Goal: Obtain resource: Obtain resource

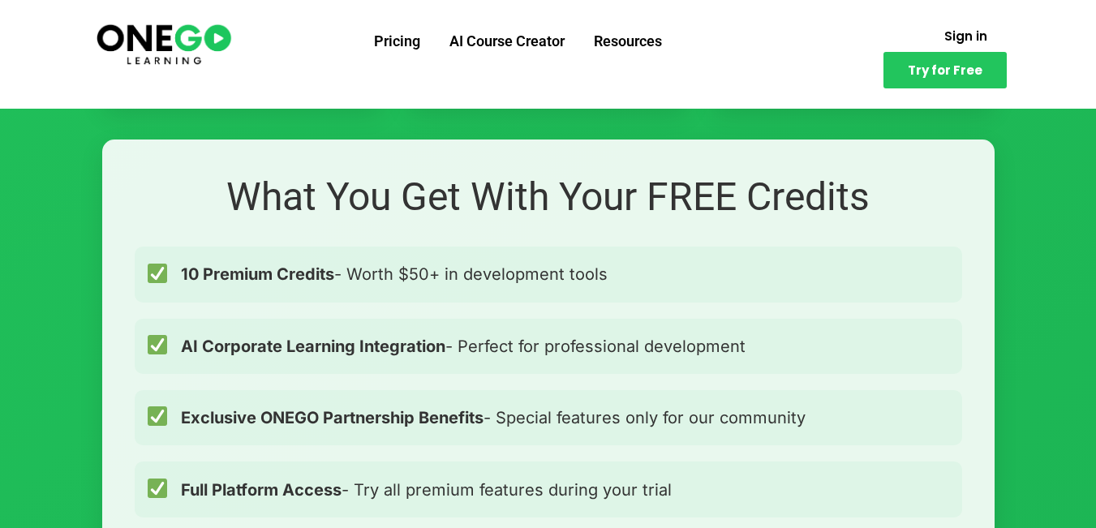
scroll to position [1055, 0]
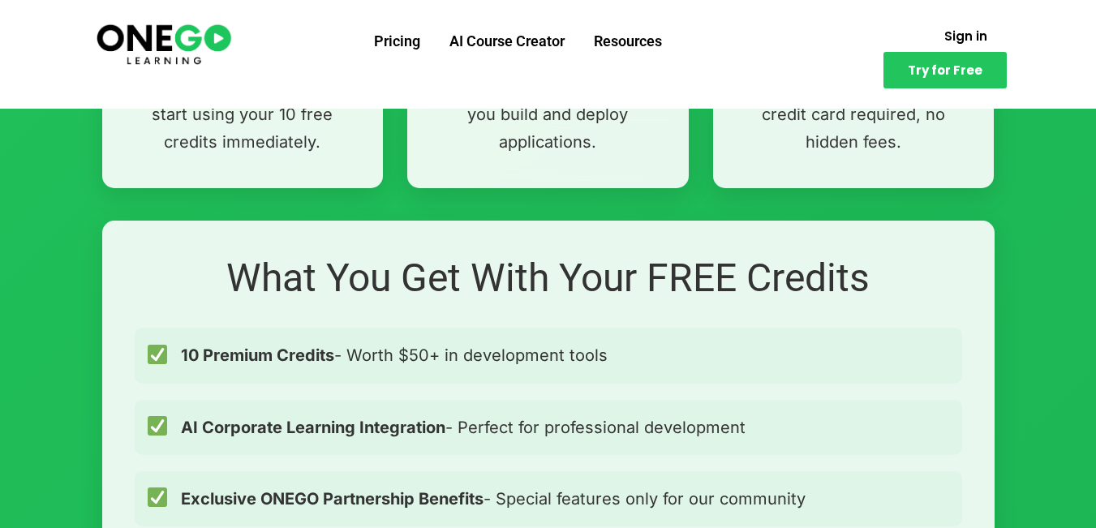
click at [618, 276] on h2 "What You Get With Your FREE Credits" at bounding box center [549, 278] width 828 height 50
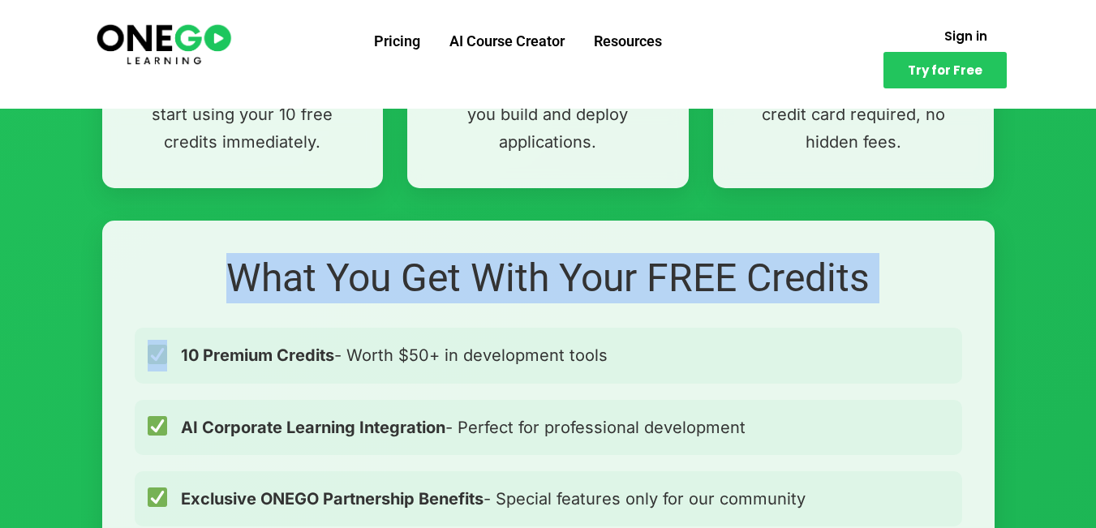
click at [618, 276] on h2 "What You Get With Your FREE Credits" at bounding box center [549, 278] width 828 height 50
click at [607, 230] on div at bounding box center [607, 230] width 0 height 0
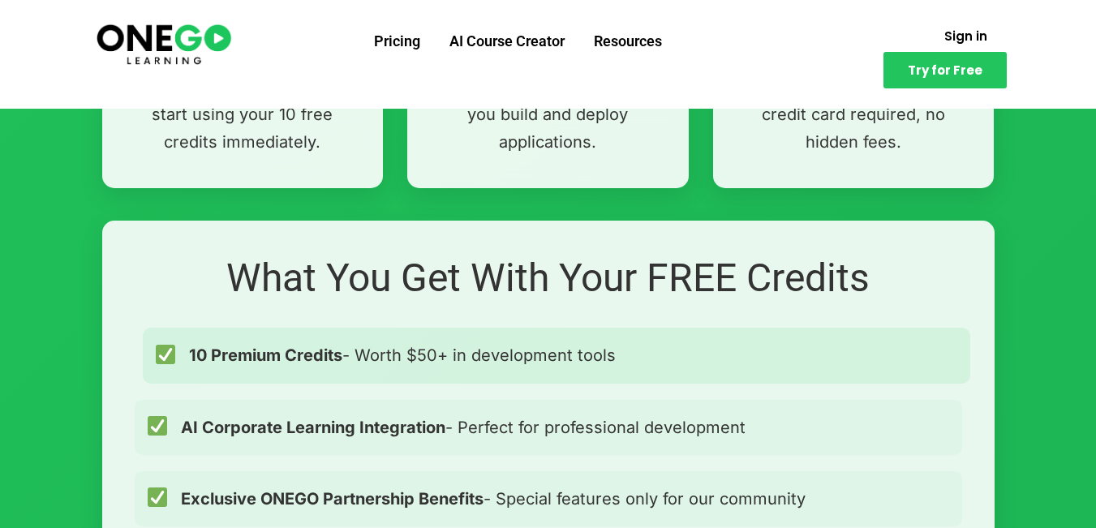
click at [501, 352] on span "10 Premium Credits - Worth $50+ in development tools" at bounding box center [402, 355] width 427 height 26
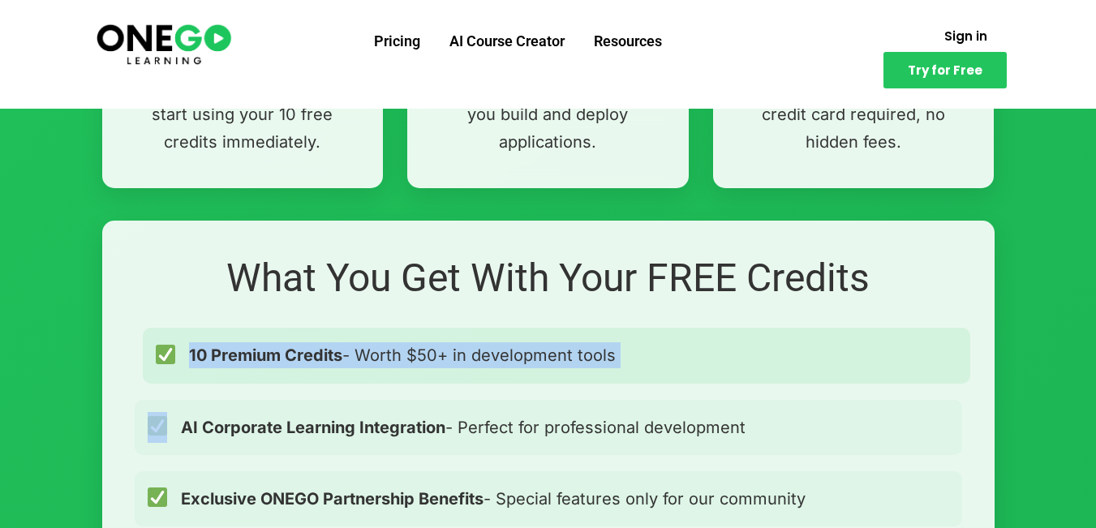
click at [501, 352] on span "10 Premium Credits - Worth $50+ in development tools" at bounding box center [402, 355] width 427 height 26
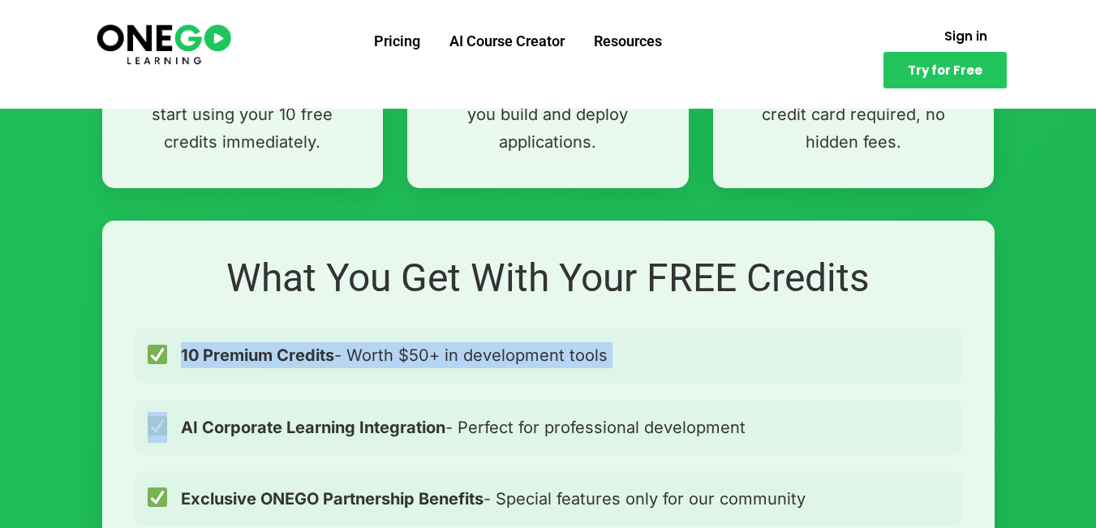
click at [490, 323] on div at bounding box center [490, 323] width 0 height 0
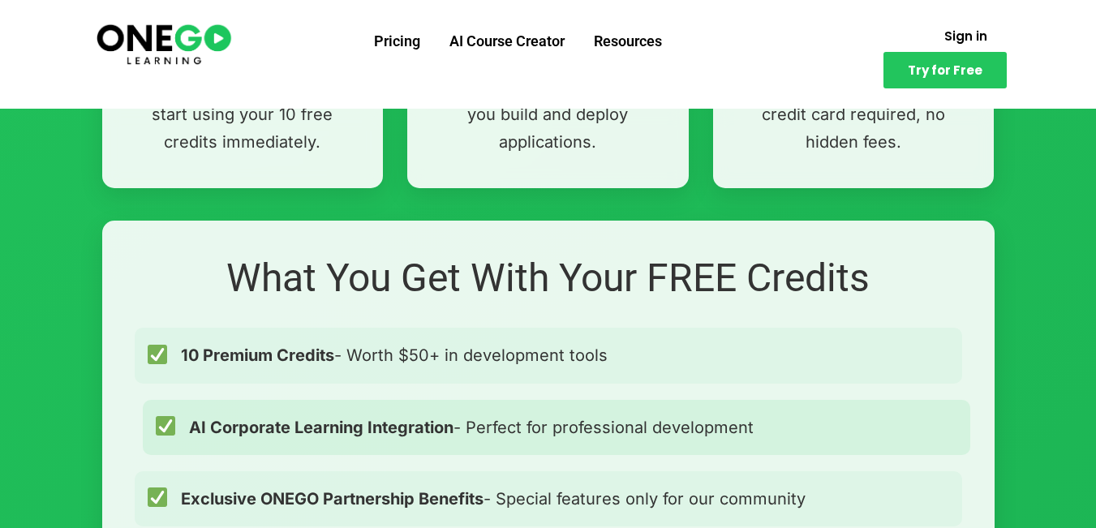
click at [493, 418] on span "AI Corporate Learning Integration - Perfect for professional development" at bounding box center [471, 428] width 565 height 26
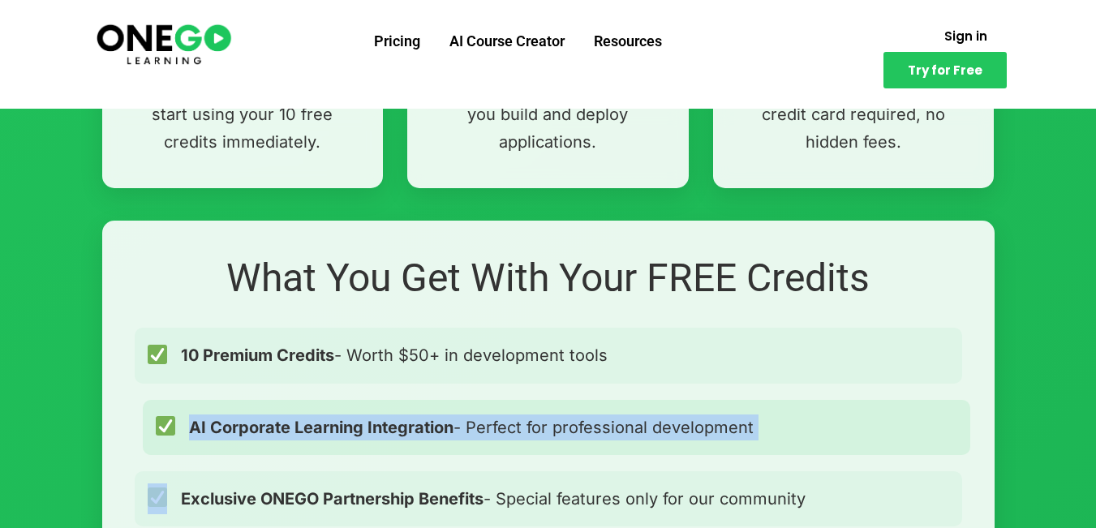
click at [493, 418] on span "AI Corporate Learning Integration - Perfect for professional development" at bounding box center [471, 428] width 565 height 26
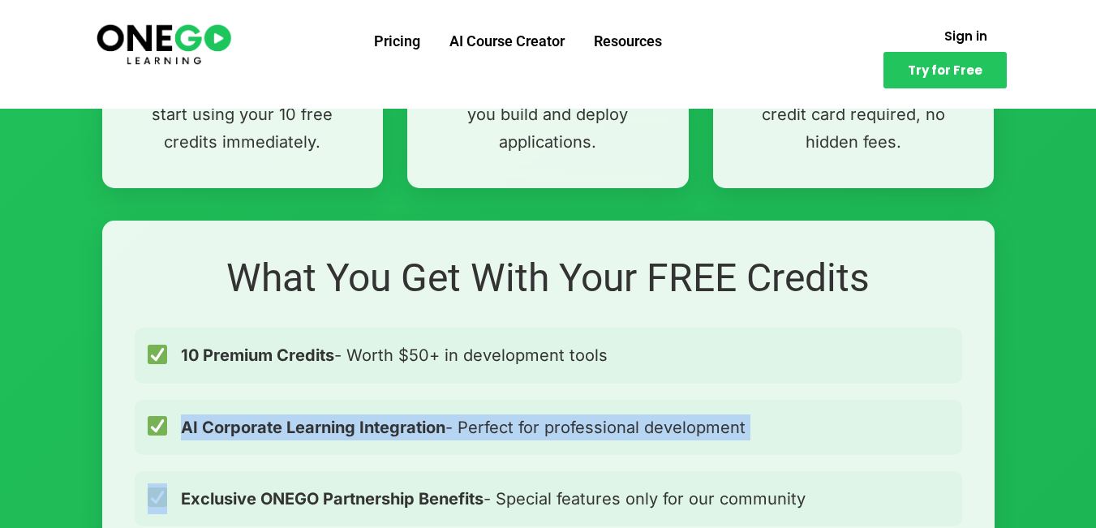
click at [482, 395] on div at bounding box center [482, 395] width 0 height 0
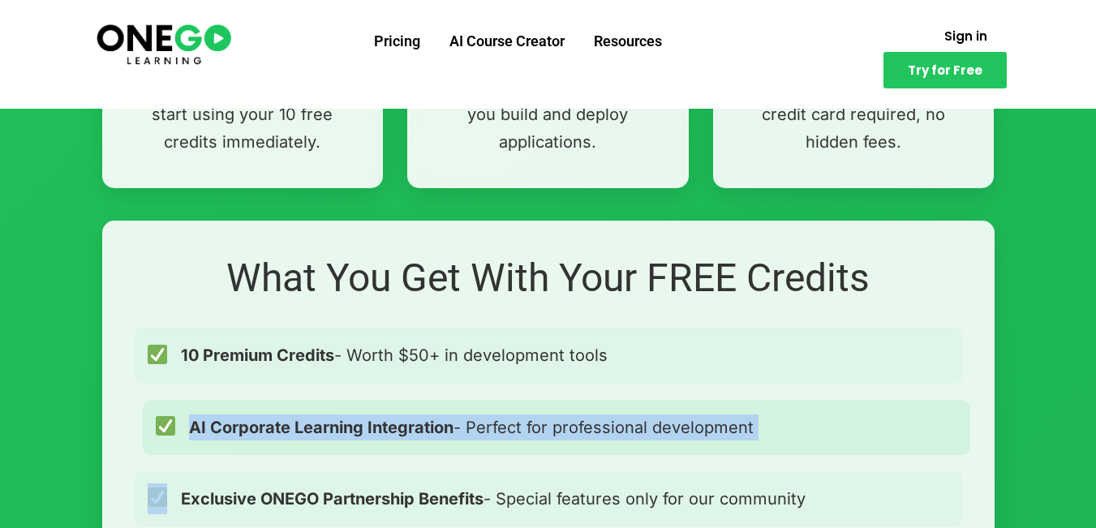
click at [648, 420] on span "AI Corporate Learning Integration - Perfect for professional development" at bounding box center [471, 428] width 565 height 26
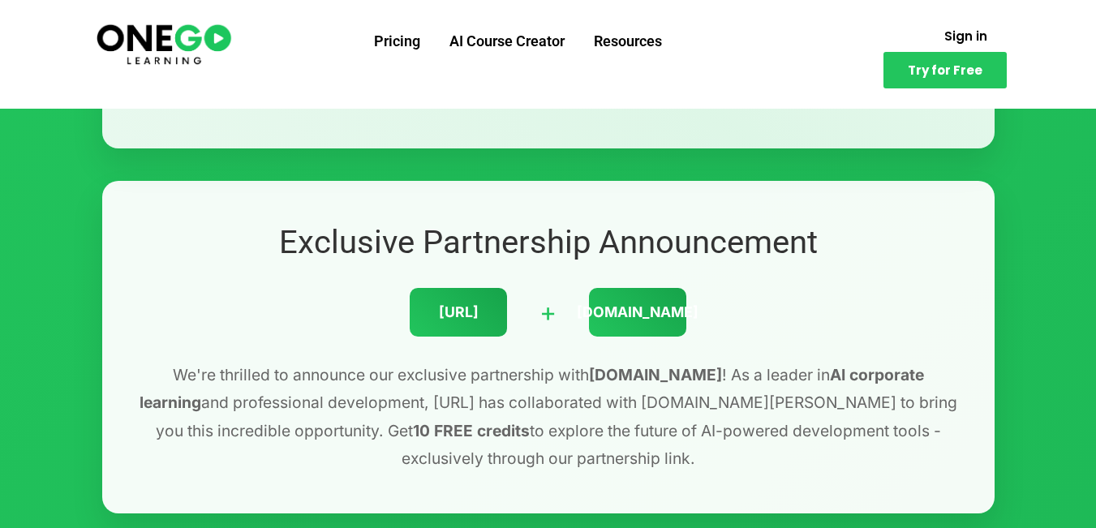
scroll to position [162, 0]
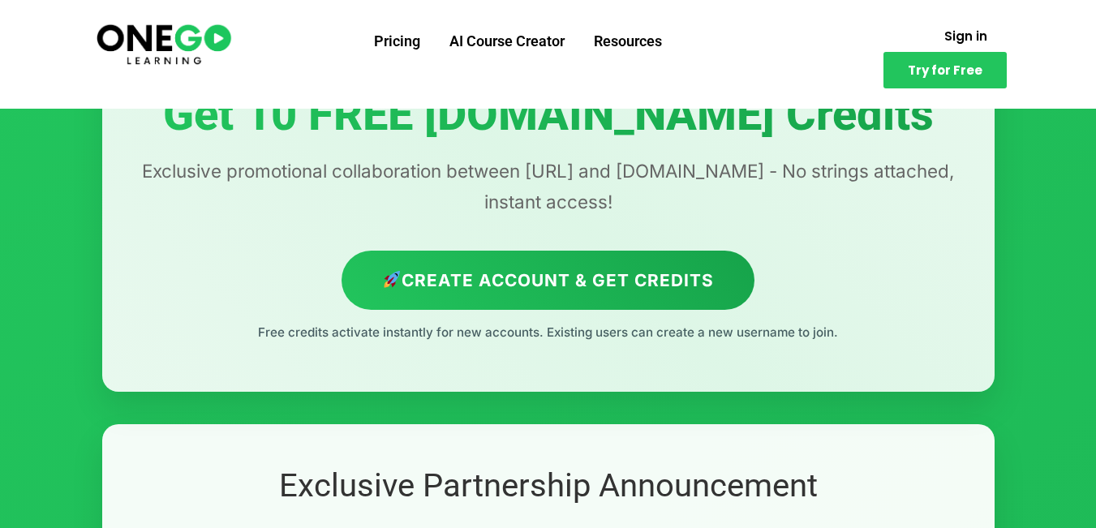
click at [428, 168] on p "Exclusive promotional collaboration between [URL] and [DOMAIN_NAME] - No string…" at bounding box center [549, 187] width 828 height 62
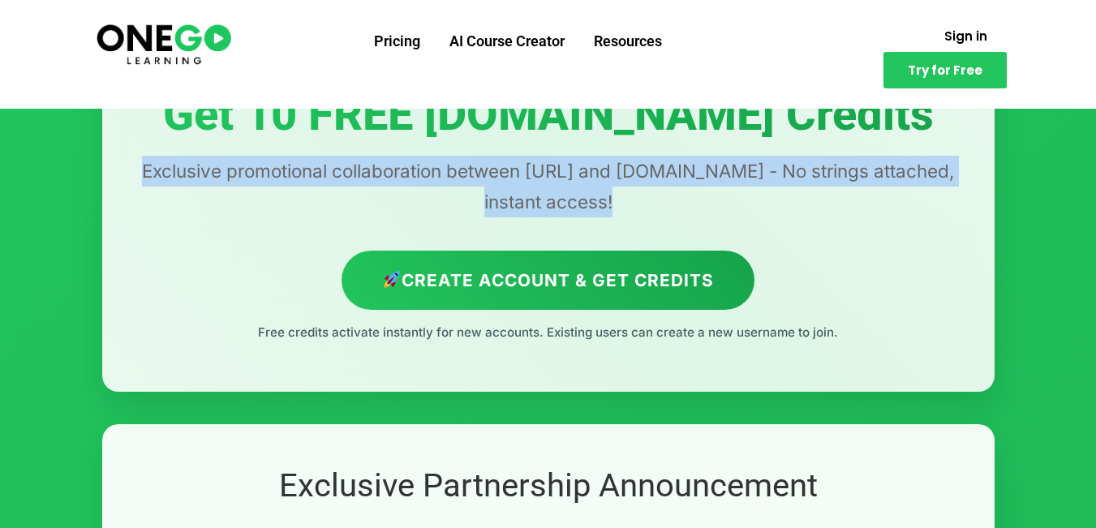
click at [428, 168] on p "Exclusive promotional collaboration between [URL] and [DOMAIN_NAME] - No string…" at bounding box center [549, 187] width 828 height 62
click at [417, 137] on div at bounding box center [417, 137] width 0 height 0
click at [273, 243] on div "Exclusive Partnership Offer Get 10 FREE [DOMAIN_NAME] Credits Exclusive promoti…" at bounding box center [548, 189] width 893 height 404
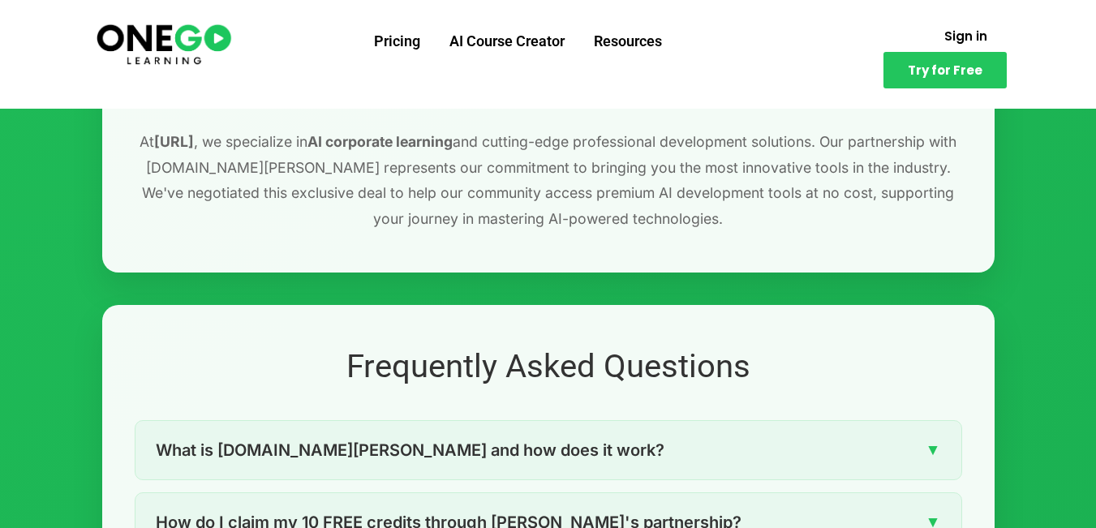
scroll to position [2110, 0]
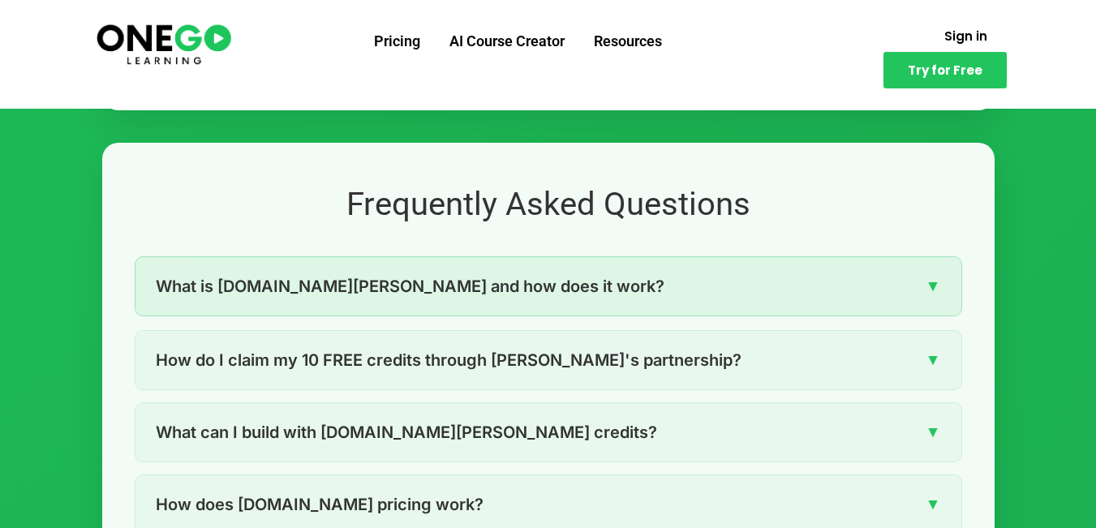
click at [408, 280] on span "What is [DOMAIN_NAME][PERSON_NAME] and how does it work?" at bounding box center [410, 286] width 509 height 26
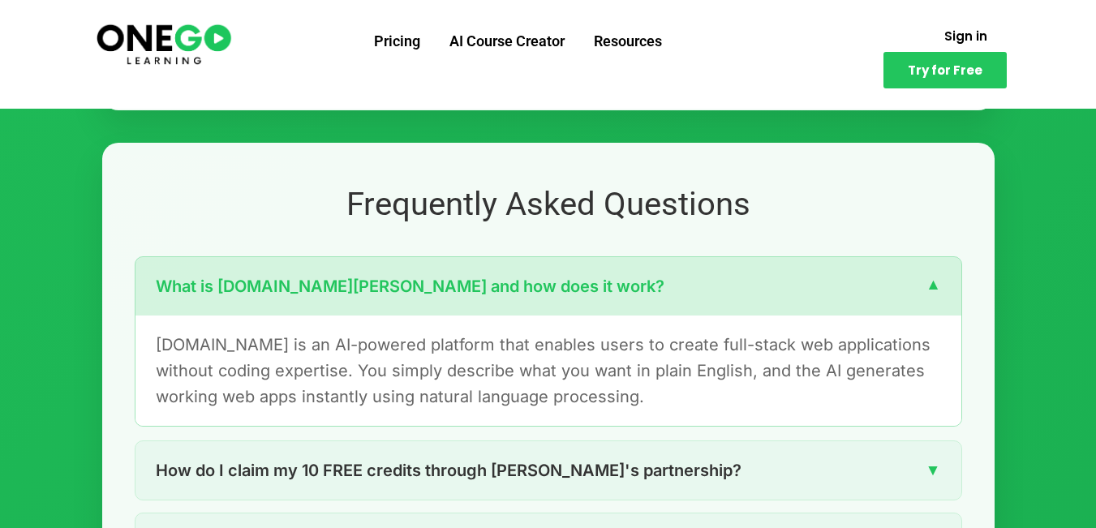
click at [345, 346] on p "[DOMAIN_NAME] is an AI-powered platform that enables users to create full-stack…" at bounding box center [549, 371] width 786 height 78
click at [344, 346] on p "[DOMAIN_NAME] is an AI-powered platform that enables users to create full-stack…" at bounding box center [549, 371] width 786 height 78
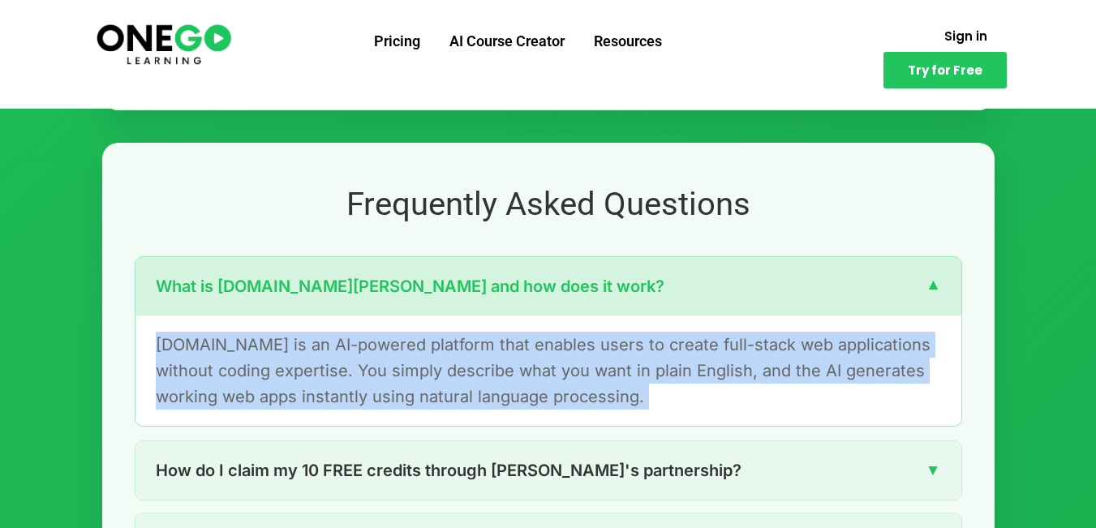
click at [344, 346] on p "[DOMAIN_NAME] is an AI-powered platform that enables users to create full-stack…" at bounding box center [549, 371] width 786 height 78
click at [356, 362] on p "[DOMAIN_NAME] is an AI-powered platform that enables users to create full-stack…" at bounding box center [549, 371] width 786 height 78
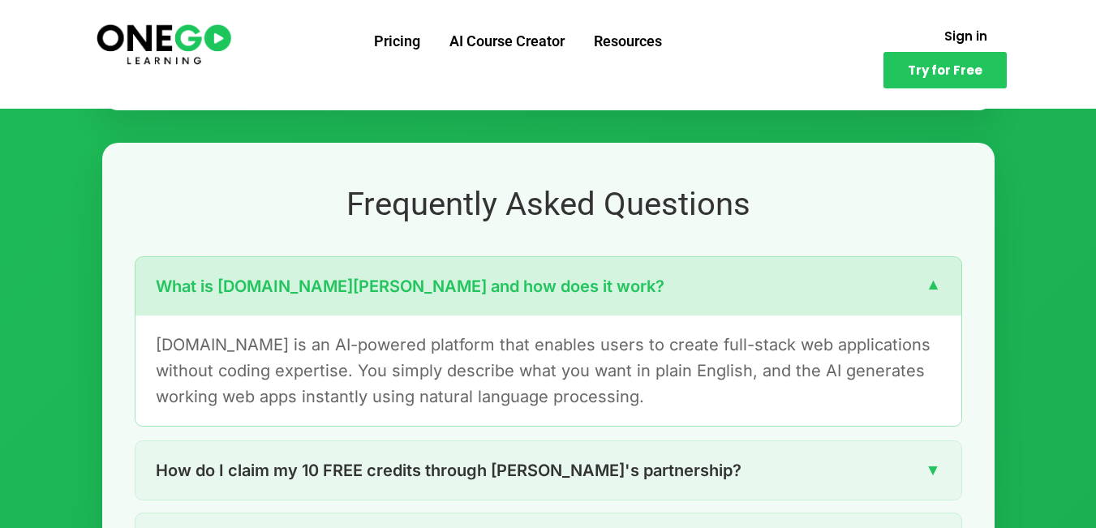
click at [557, 265] on div "What is [DOMAIN_NAME][PERSON_NAME] and how does it work? ▼" at bounding box center [549, 286] width 826 height 58
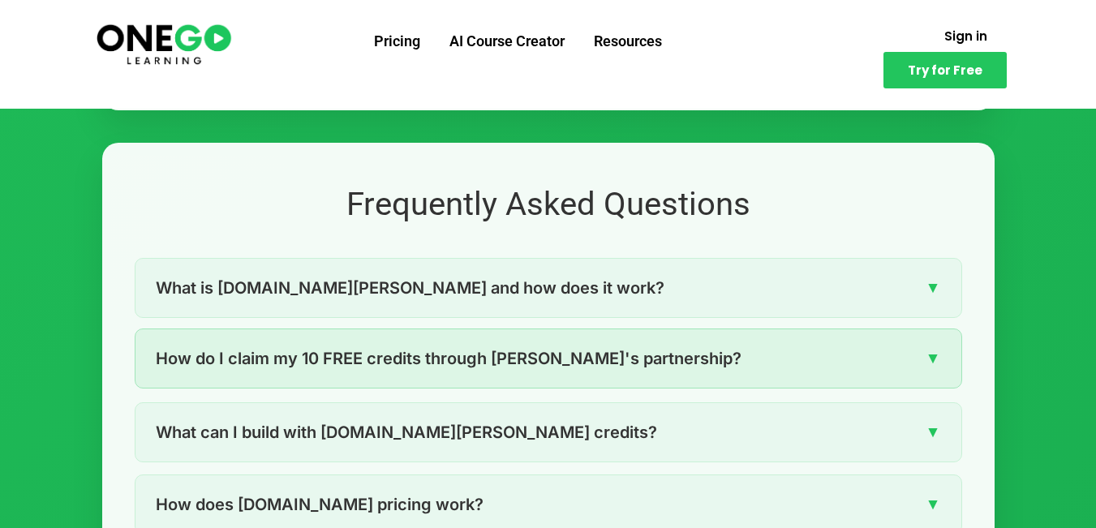
click at [501, 347] on span "How do I claim my 10 FREE credits through [PERSON_NAME]'s partnership?" at bounding box center [449, 359] width 586 height 26
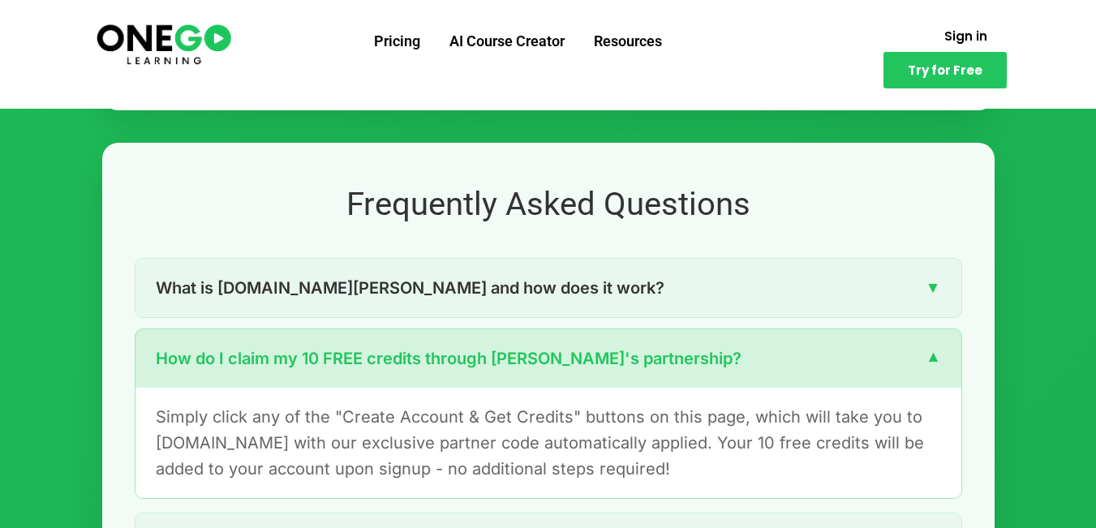
click at [744, 359] on div "How do I claim my 10 FREE credits through [PERSON_NAME]'s partnership? ▼" at bounding box center [549, 358] width 826 height 58
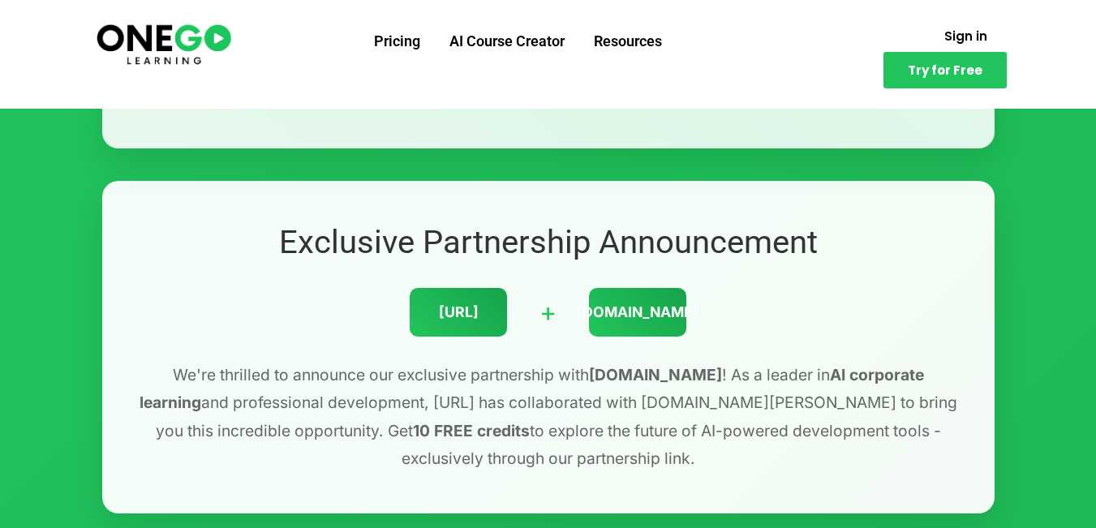
scroll to position [0, 0]
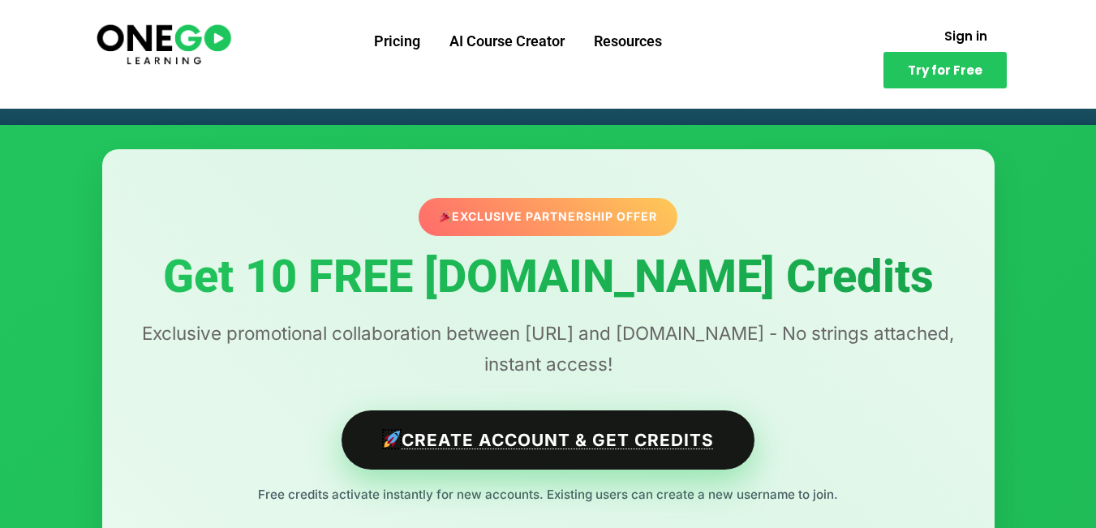
click at [566, 422] on link "Create Account & Get Credits" at bounding box center [548, 440] width 413 height 59
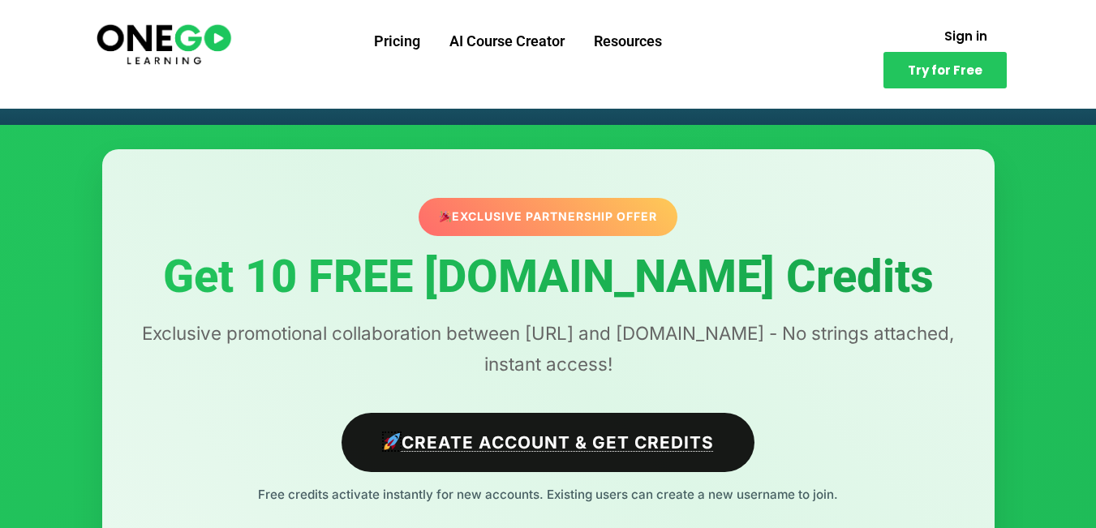
scroll to position [81, 0]
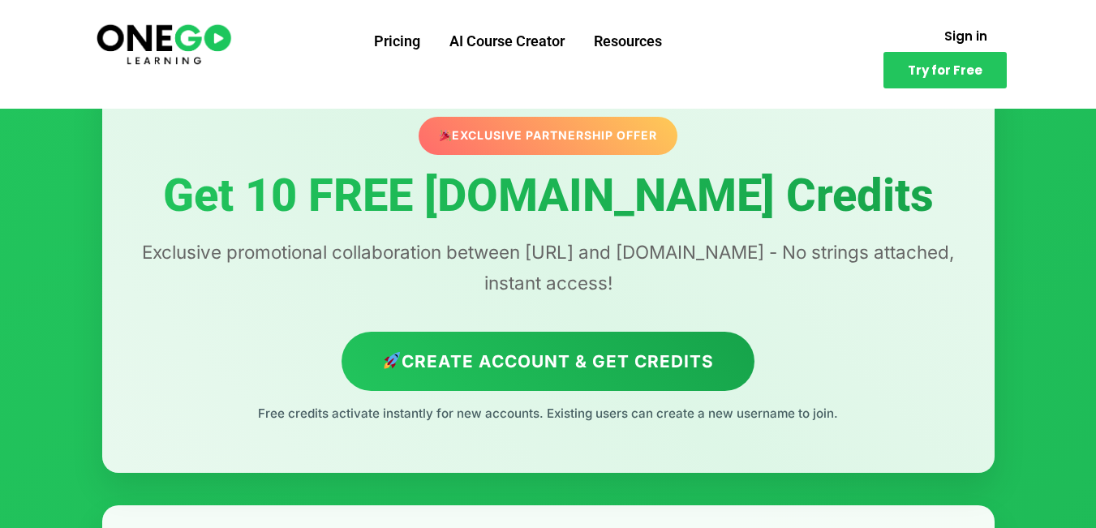
click at [402, 204] on h1 "Get 10 FREE [DOMAIN_NAME] Credits" at bounding box center [549, 196] width 828 height 50
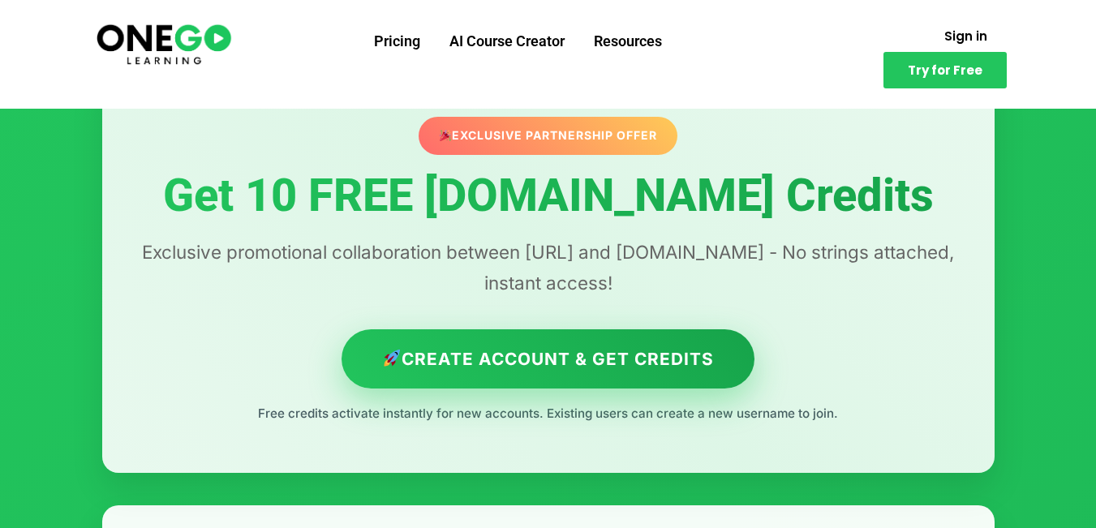
scroll to position [649, 0]
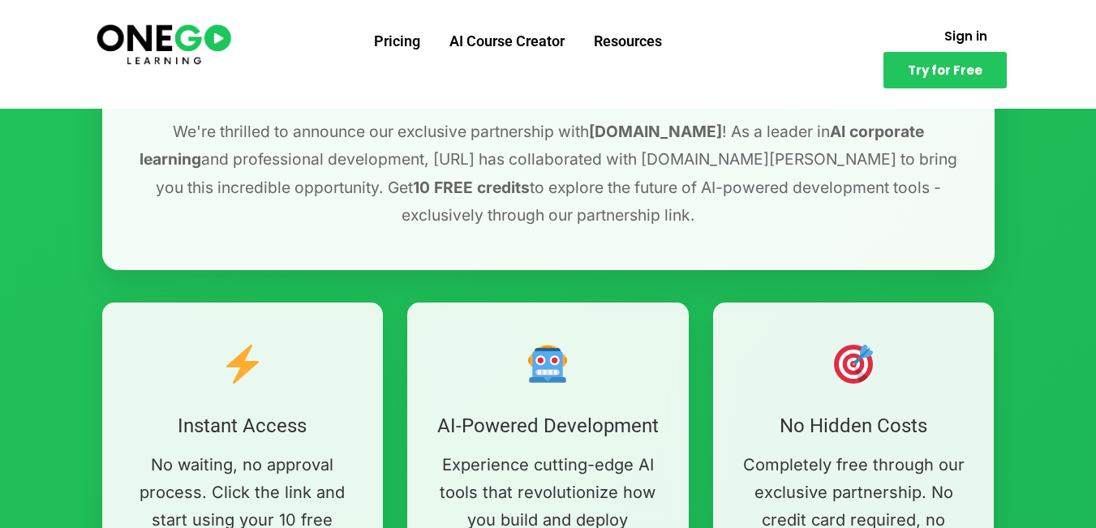
click at [199, 44] on img at bounding box center [164, 43] width 140 height 46
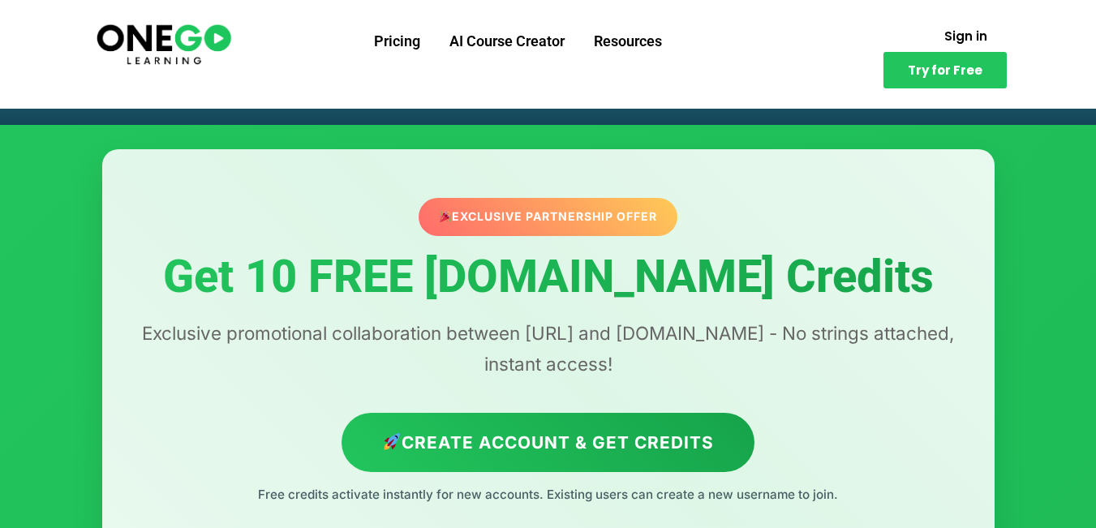
click at [418, 94] on h1 "Get 10 FREE [DOMAIN_NAME] Credits!" at bounding box center [548, 92] width 860 height 34
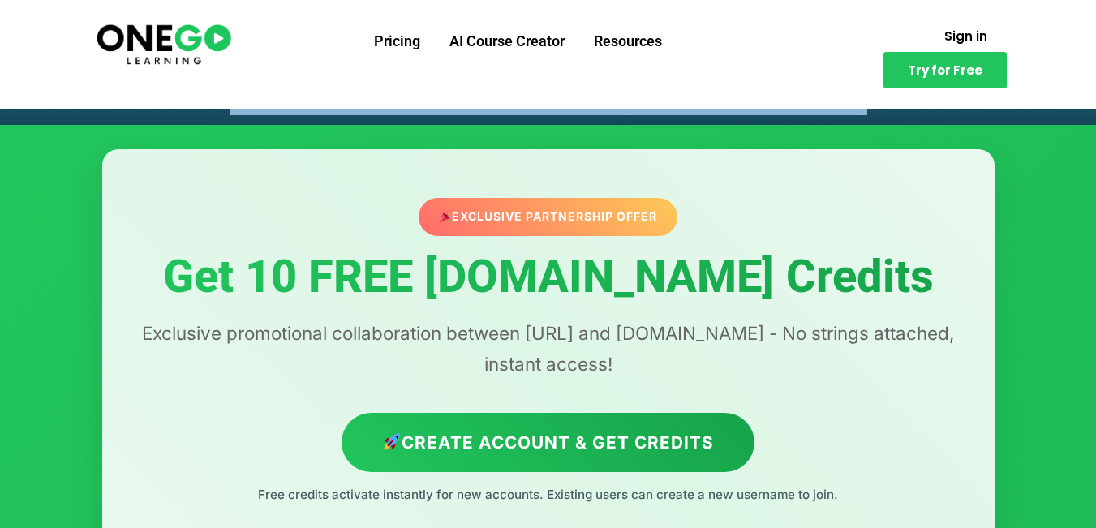
click at [418, 94] on h1 "Get 10 FREE [DOMAIN_NAME] Credits!" at bounding box center [548, 92] width 860 height 34
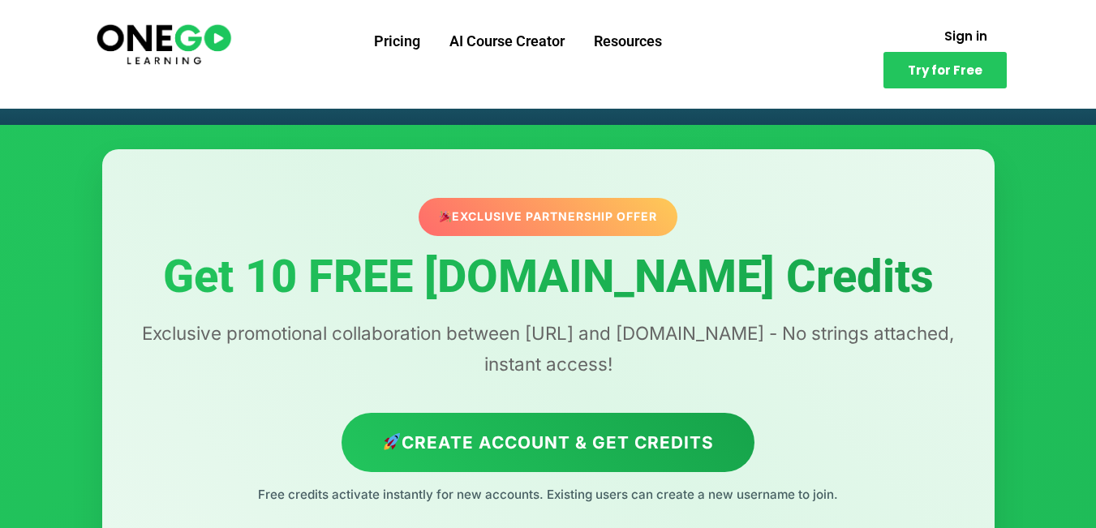
click at [314, 266] on h1 "Get 10 FREE [DOMAIN_NAME] Credits" at bounding box center [549, 277] width 828 height 50
